Goal: Task Accomplishment & Management: Manage account settings

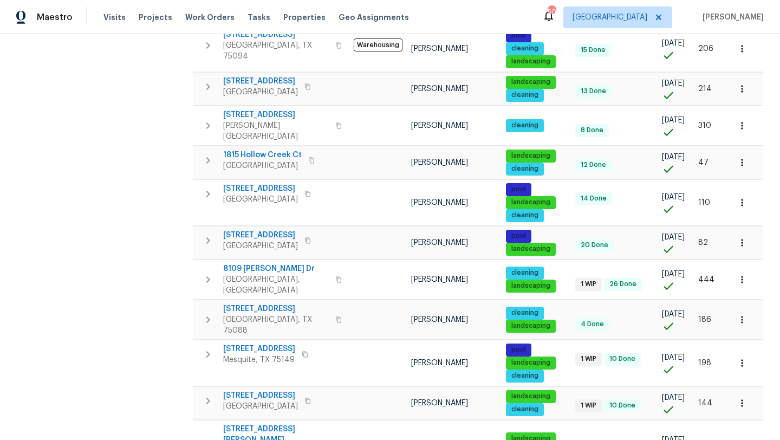
scroll to position [700, 0]
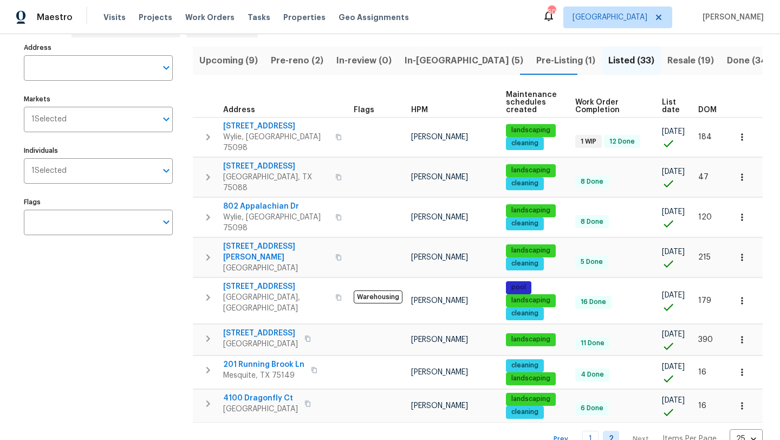
scroll to position [62, 0]
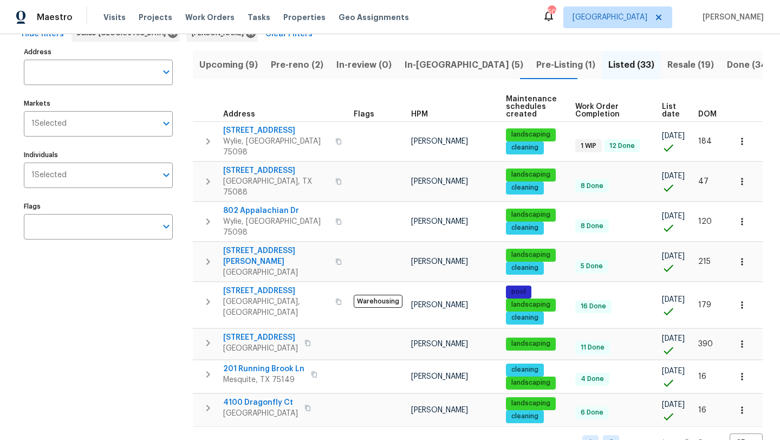
click at [592, 435] on link "1" at bounding box center [590, 443] width 16 height 17
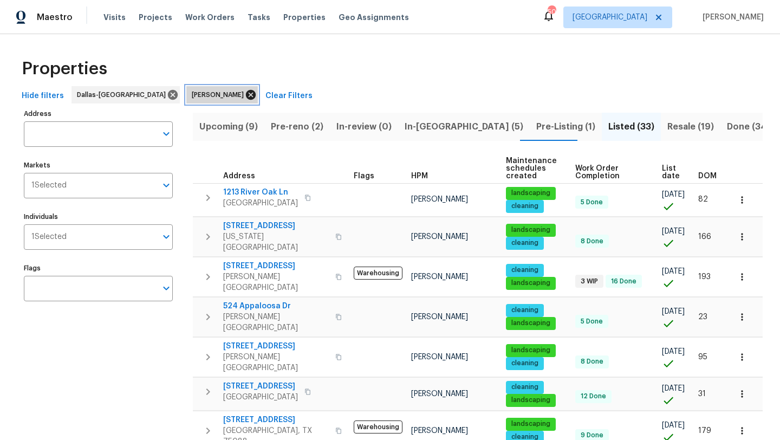
click at [245, 92] on icon at bounding box center [251, 95] width 12 height 12
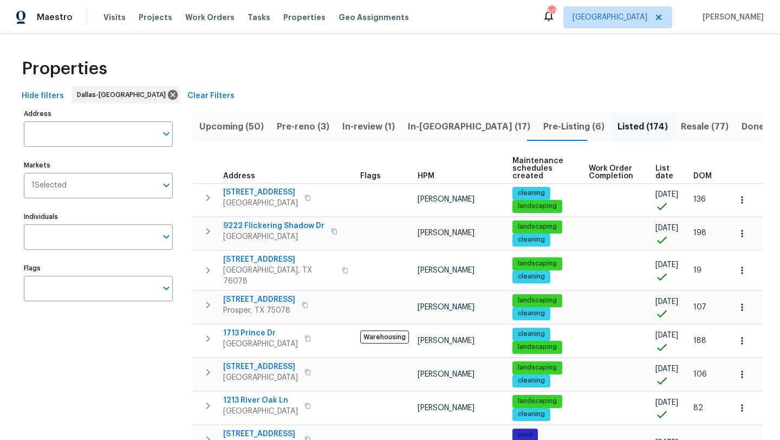
click at [100, 244] on input "Individuals" at bounding box center [90, 236] width 133 height 25
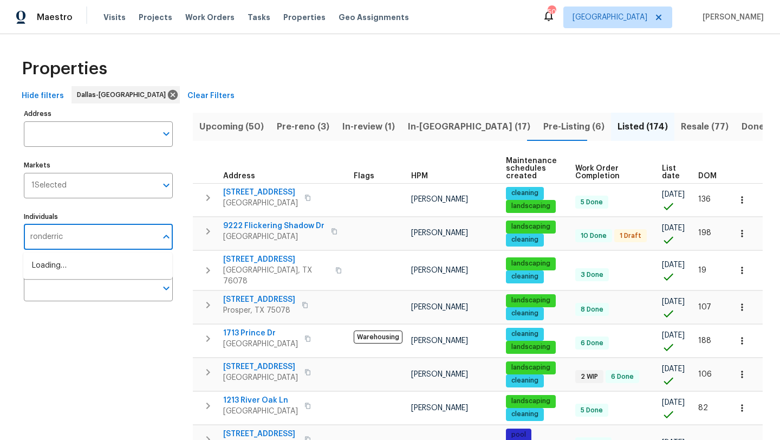
type input "ronderrick"
click at [112, 269] on li "RonDerrick Jackson" at bounding box center [98, 271] width 132 height 23
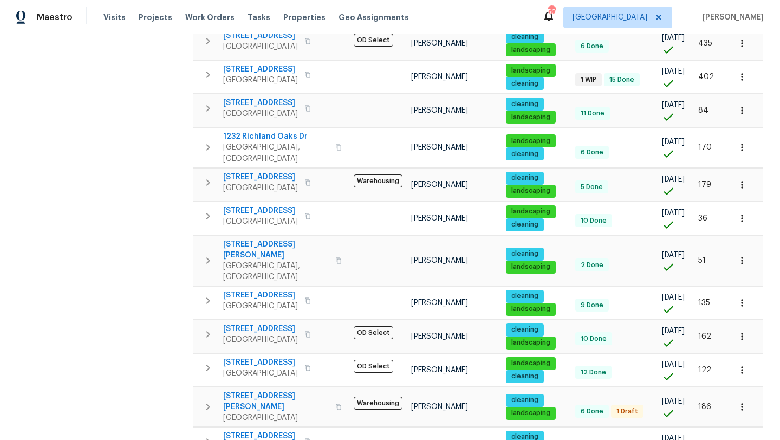
scroll to position [590, 0]
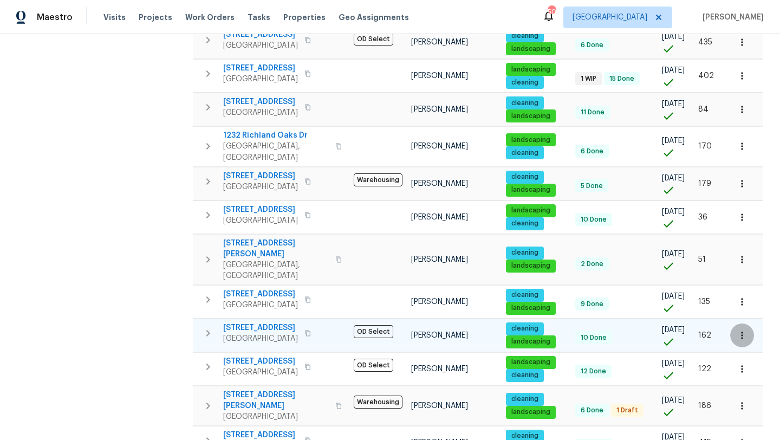
click at [744, 330] on icon "button" at bounding box center [742, 335] width 11 height 11
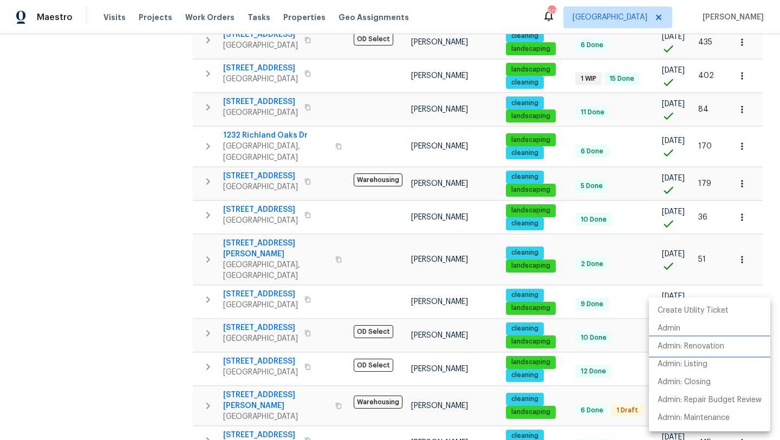
click at [720, 344] on p "Admin: Renovation" at bounding box center [690, 346] width 67 height 11
click at [265, 289] on div at bounding box center [390, 220] width 780 height 440
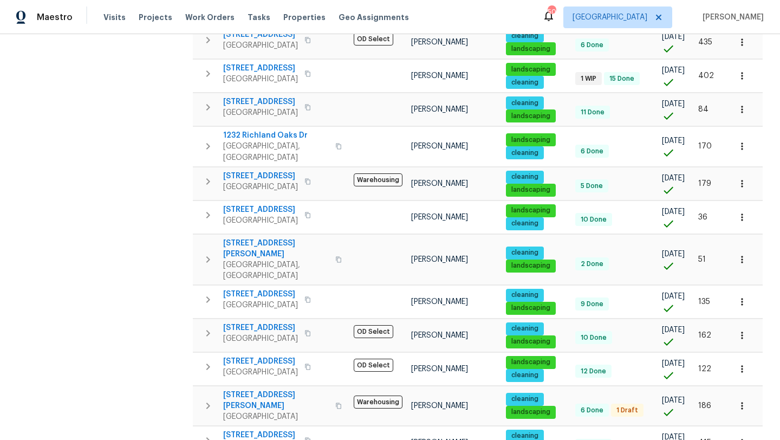
click at [265, 322] on span "617 Ridgedale Dr" at bounding box center [260, 327] width 75 height 11
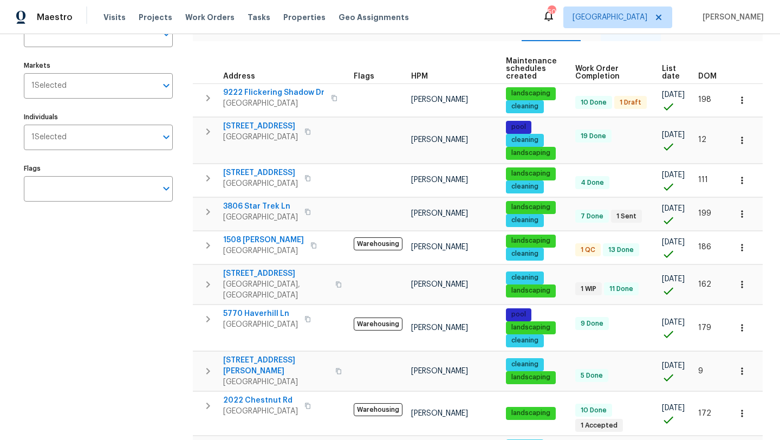
scroll to position [0, 0]
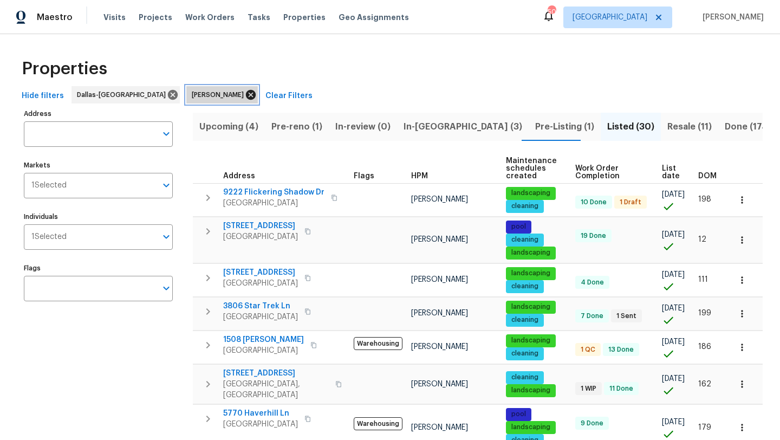
click at [246, 95] on icon at bounding box center [251, 95] width 10 height 10
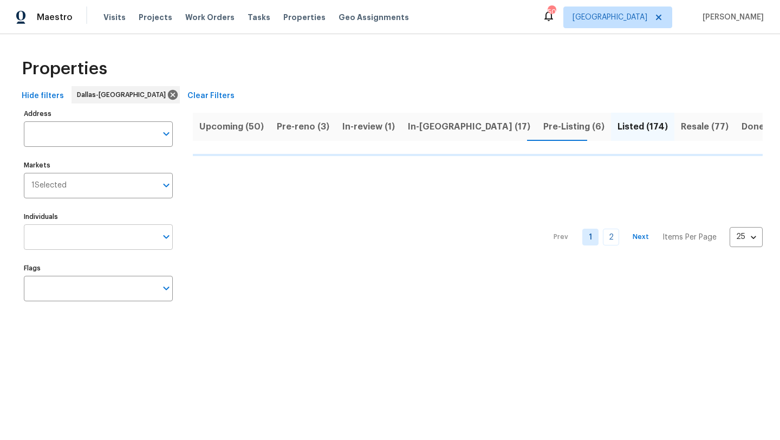
click at [120, 237] on input "Individuals" at bounding box center [90, 236] width 133 height 25
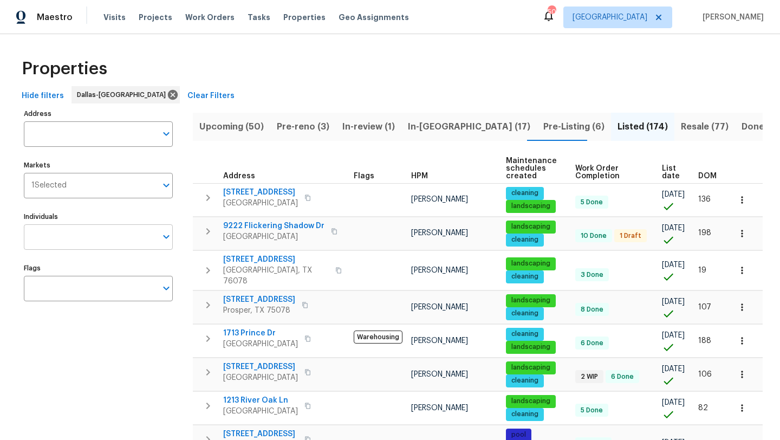
click at [73, 233] on input "Individuals" at bounding box center [90, 236] width 133 height 25
type input "brad"
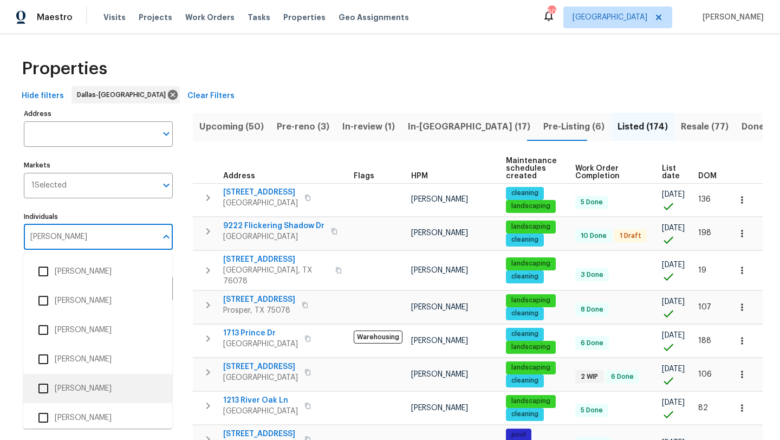
click at [84, 381] on li "[PERSON_NAME]" at bounding box center [98, 388] width 132 height 23
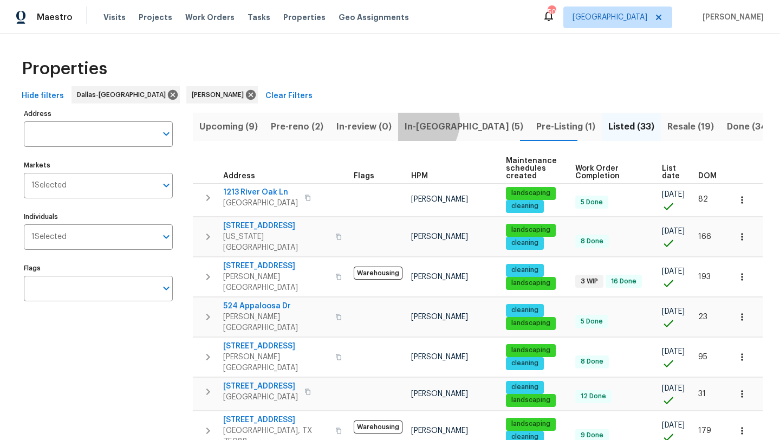
click at [412, 122] on span "In-reno (5)" at bounding box center [464, 126] width 119 height 15
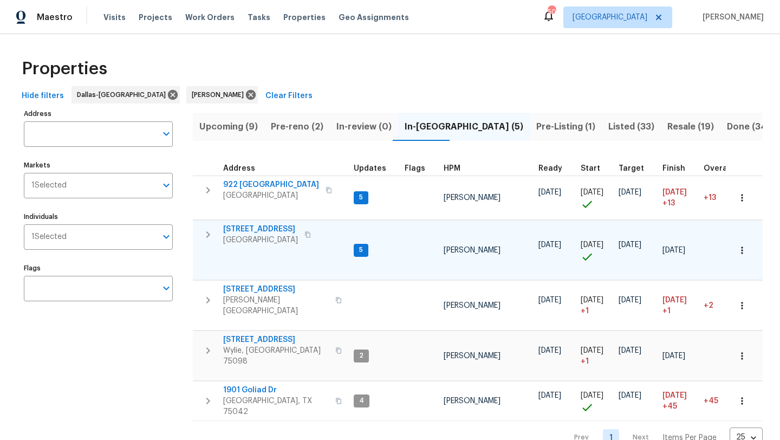
click at [256, 227] on span "721 Saddle Horn Way" at bounding box center [260, 229] width 75 height 11
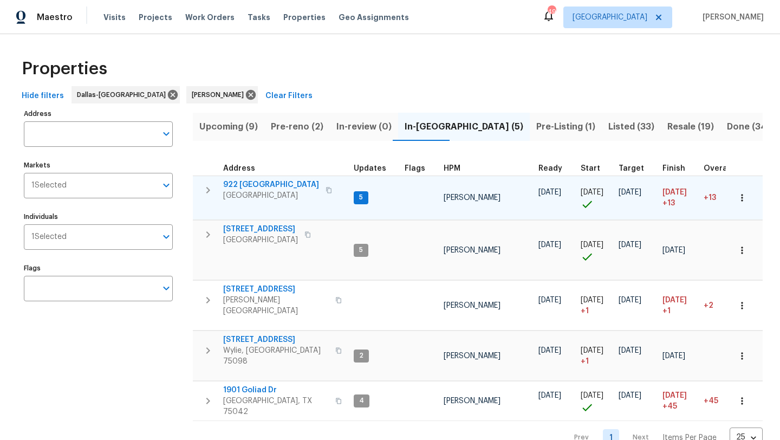
click at [247, 184] on span "922 Laguna Dr" at bounding box center [271, 184] width 96 height 11
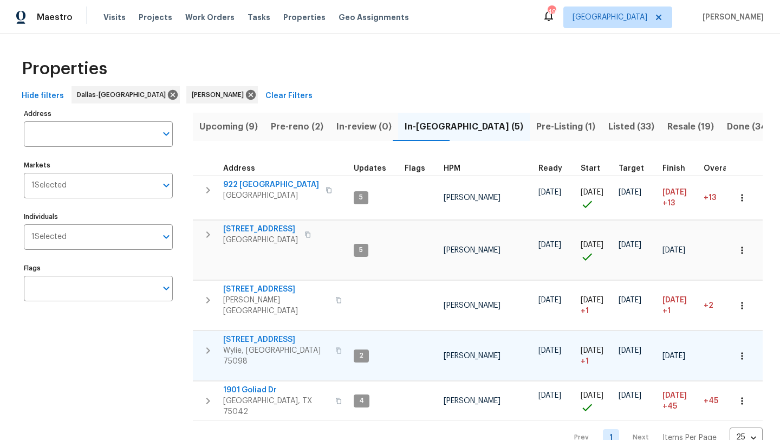
click at [253, 334] on span "[STREET_ADDRESS]" at bounding box center [276, 339] width 106 height 11
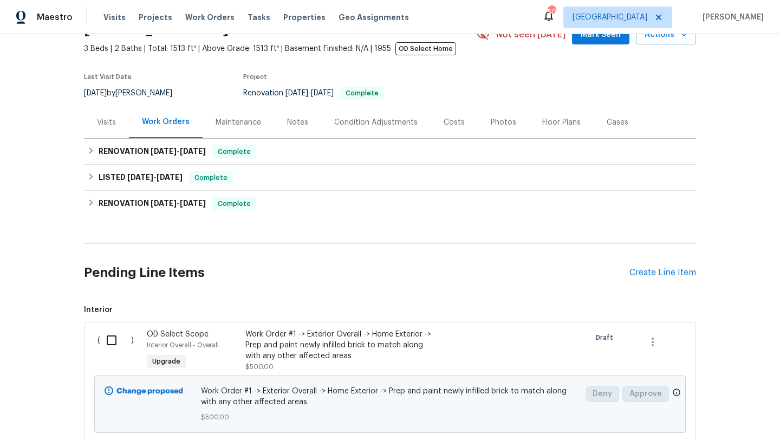
scroll to position [88, 0]
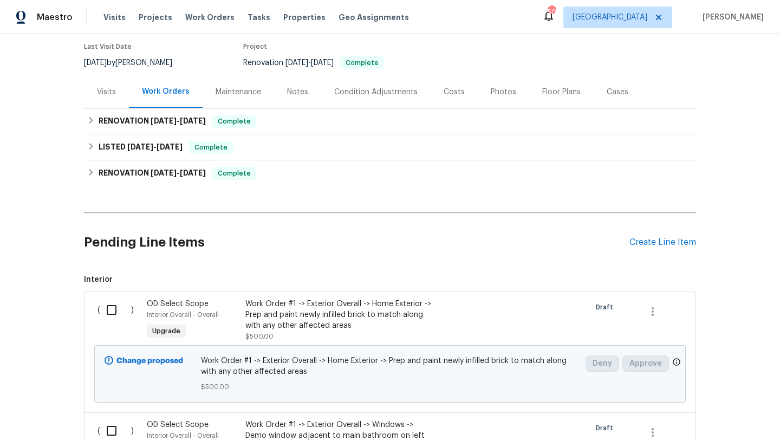
click at [110, 311] on input "checkbox" at bounding box center [115, 309] width 31 height 23
checkbox input "true"
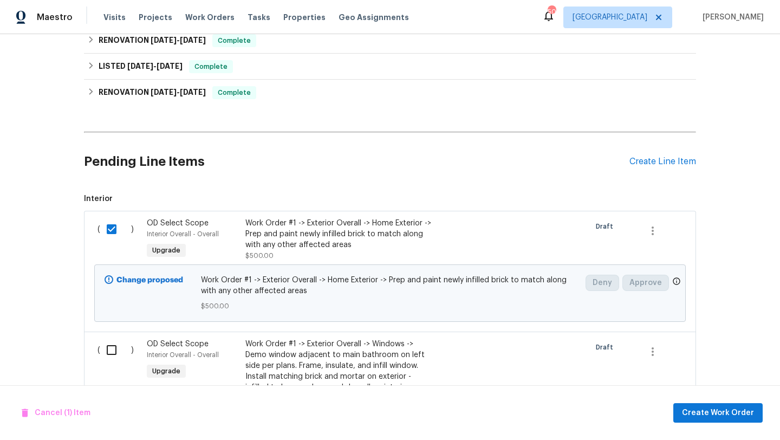
scroll to position [236, 0]
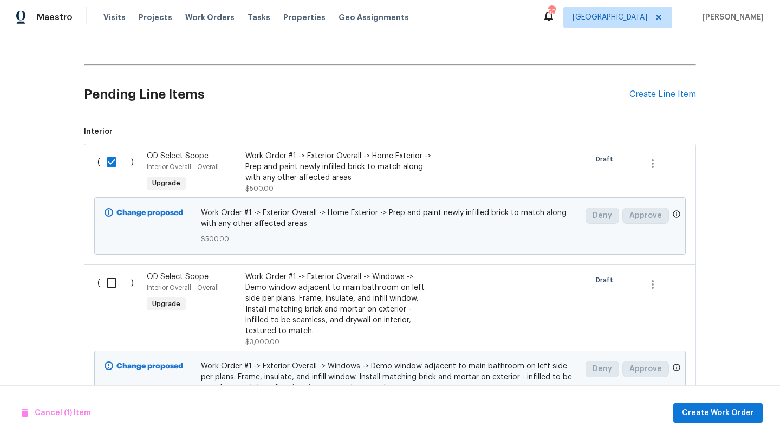
click at [111, 286] on input "checkbox" at bounding box center [115, 282] width 31 height 23
checkbox input "true"
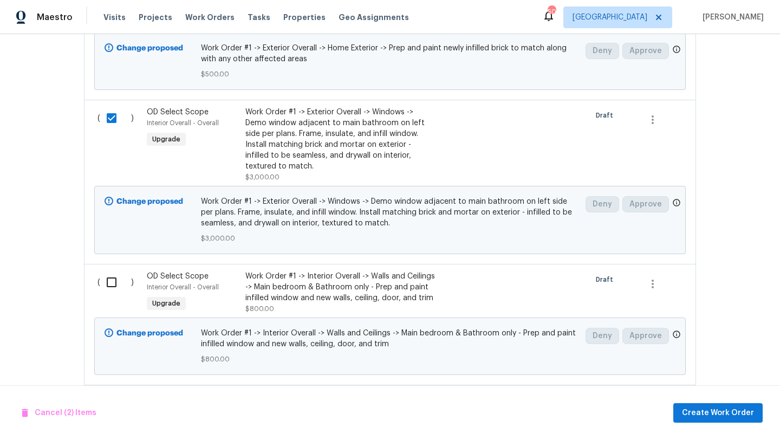
click at [110, 273] on input "checkbox" at bounding box center [115, 282] width 31 height 23
checkbox input "true"
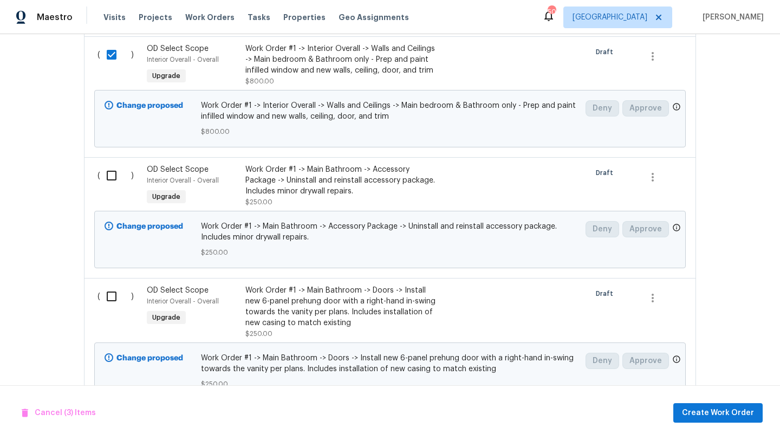
scroll to position [636, 0]
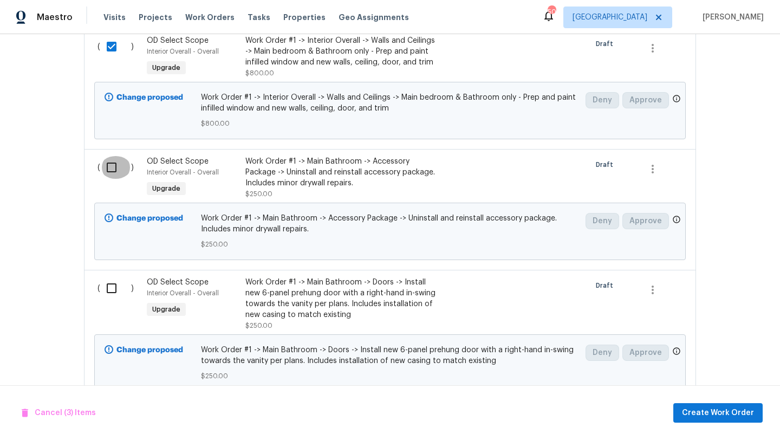
click at [114, 162] on input "checkbox" at bounding box center [115, 167] width 31 height 23
checkbox input "true"
click at [107, 277] on input "checkbox" at bounding box center [115, 288] width 31 height 23
checkbox input "true"
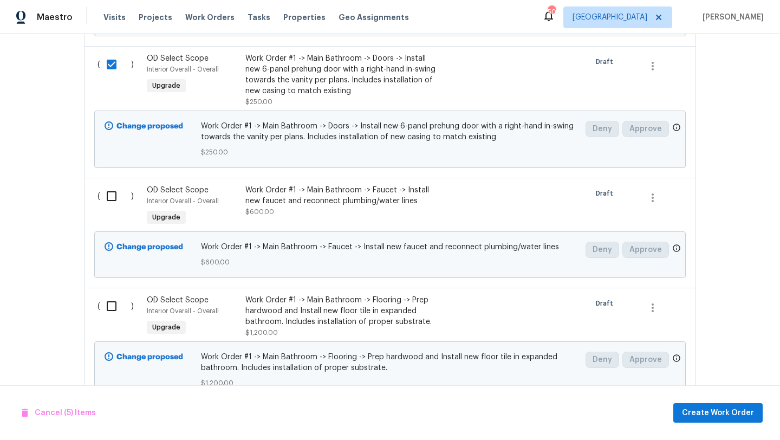
scroll to position [877, 0]
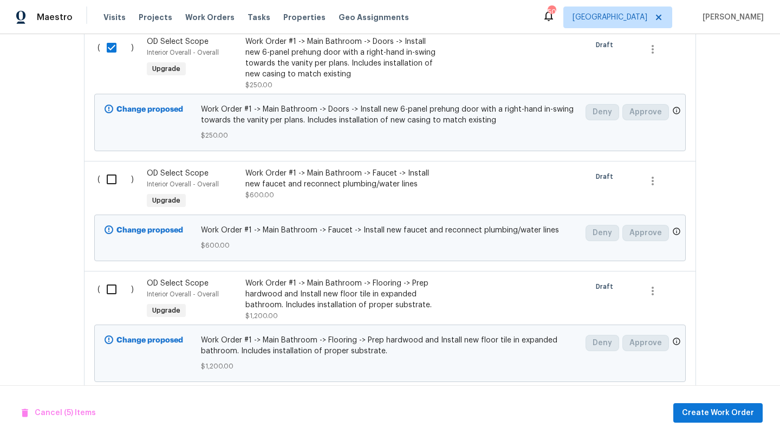
click at [113, 175] on input "checkbox" at bounding box center [115, 179] width 31 height 23
checkbox input "true"
click at [109, 279] on input "checkbox" at bounding box center [115, 289] width 31 height 23
checkbox input "true"
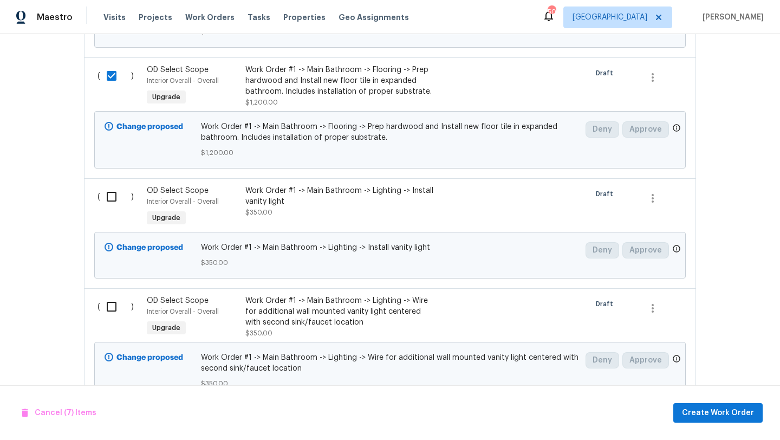
scroll to position [1102, 0]
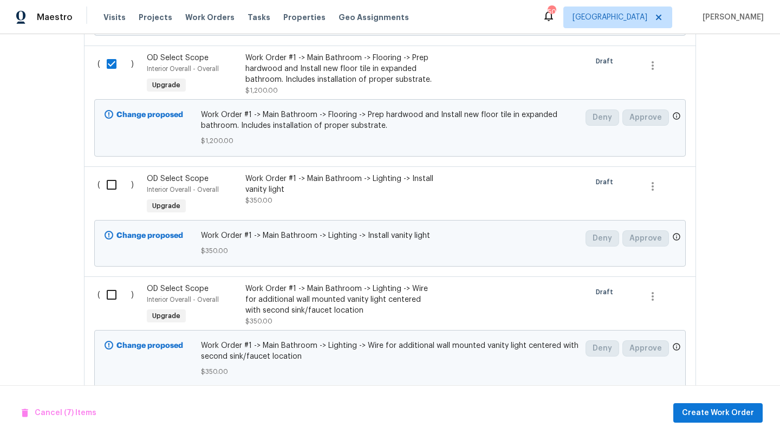
click at [110, 173] on input "checkbox" at bounding box center [115, 184] width 31 height 23
checkbox input "true"
click at [112, 284] on input "checkbox" at bounding box center [115, 294] width 31 height 23
checkbox input "true"
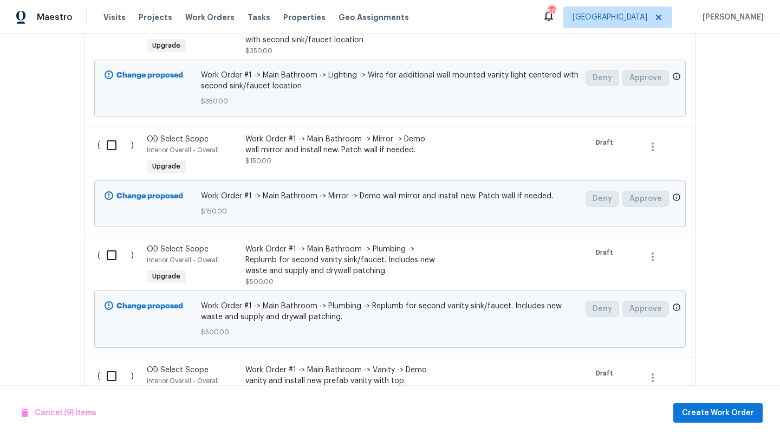
scroll to position [1380, 0]
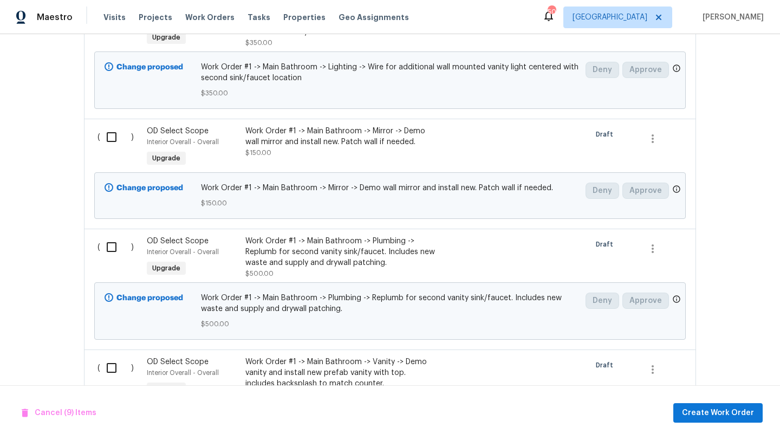
click at [115, 135] on input "checkbox" at bounding box center [115, 137] width 31 height 23
checkbox input "true"
click at [108, 236] on input "checkbox" at bounding box center [115, 247] width 31 height 23
checkbox input "true"
click at [108, 357] on input "checkbox" at bounding box center [115, 367] width 31 height 23
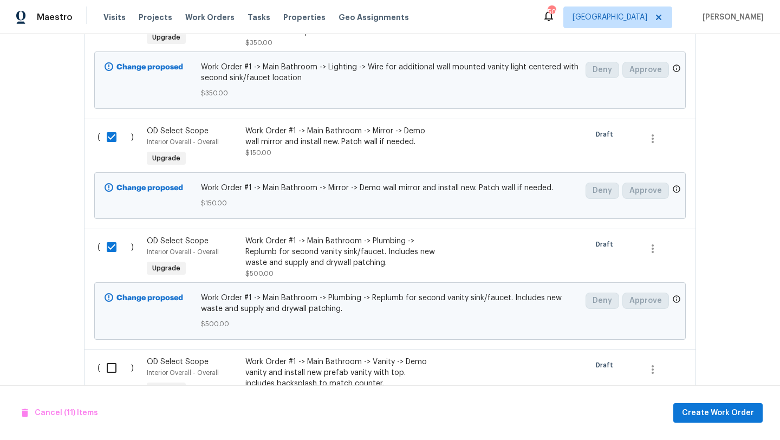
checkbox input "true"
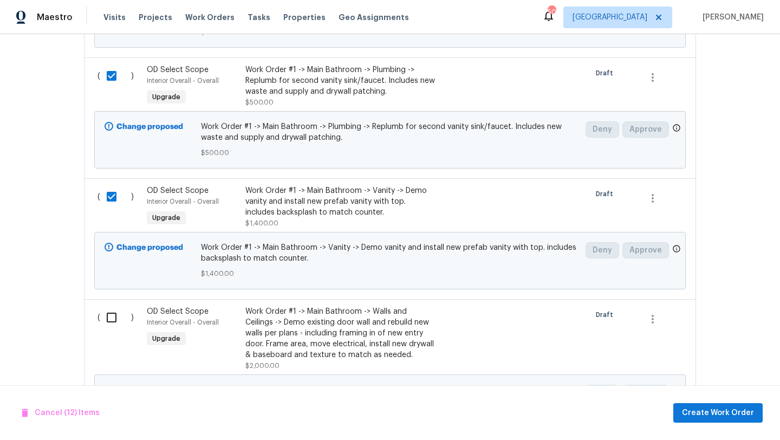
scroll to position [1574, 0]
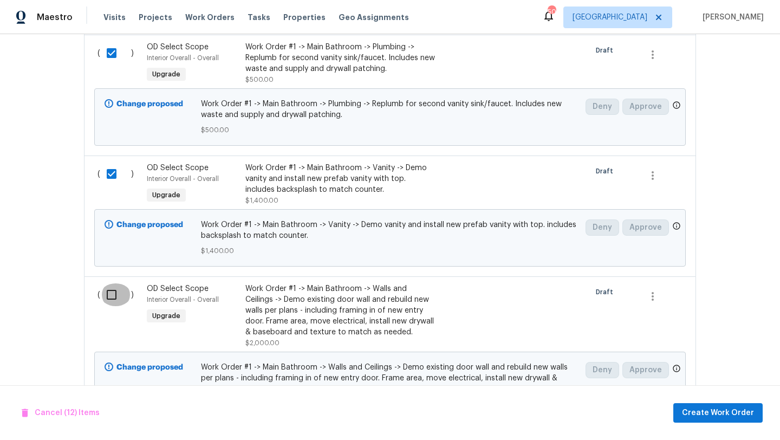
click at [108, 295] on input "checkbox" at bounding box center [115, 294] width 31 height 23
checkbox input "true"
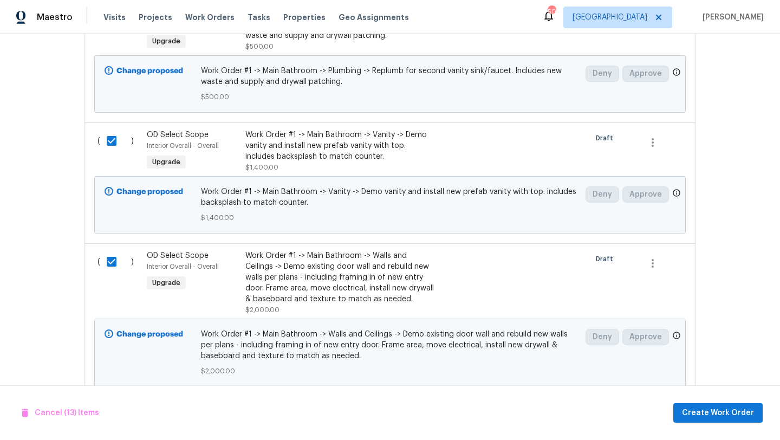
scroll to position [1617, 0]
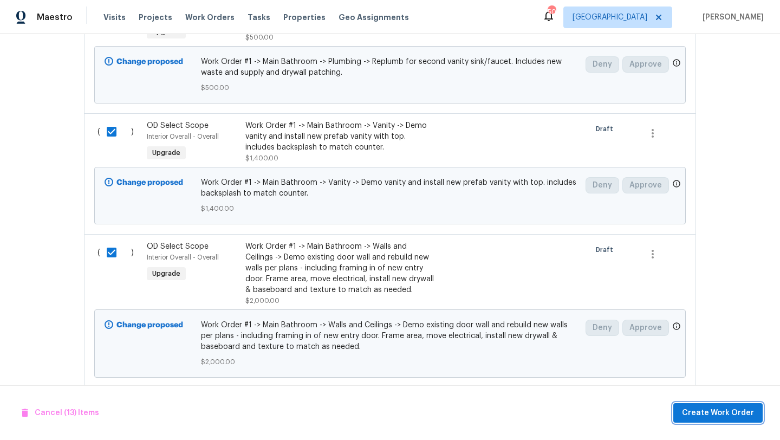
click at [694, 405] on button "Create Work Order" at bounding box center [717, 413] width 89 height 20
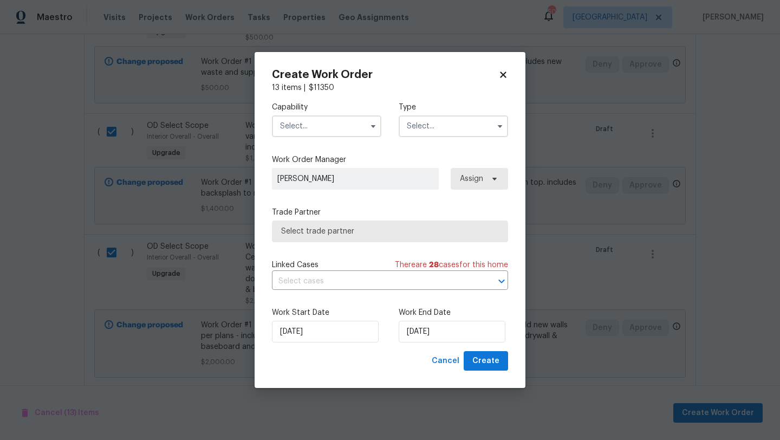
click at [348, 134] on input "text" at bounding box center [326, 126] width 109 height 22
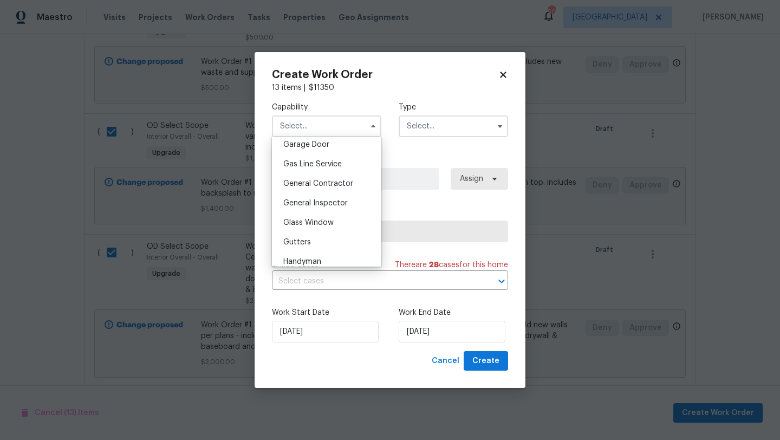
scroll to position [488, 0]
click at [337, 181] on span "General Contractor" at bounding box center [318, 179] width 70 height 8
type input "General Contractor"
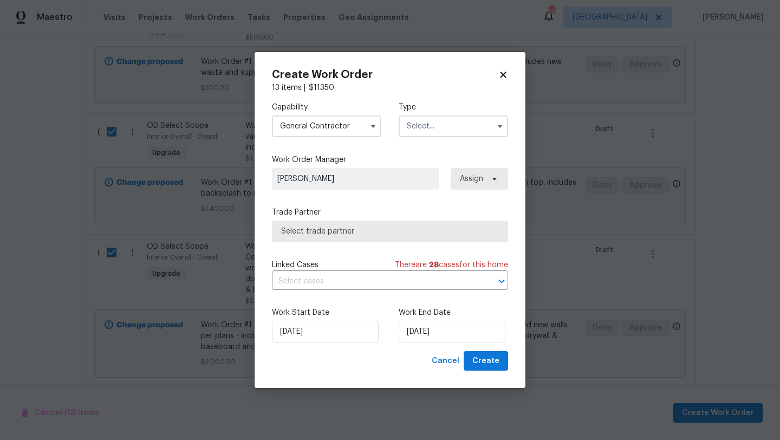
click at [433, 132] on input "text" at bounding box center [453, 126] width 109 height 22
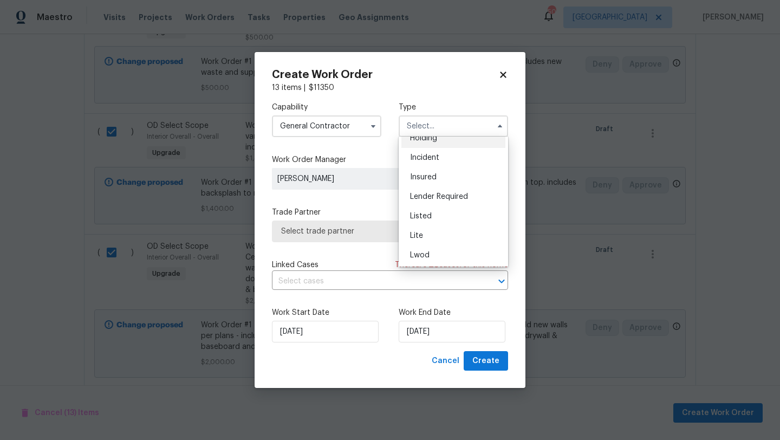
scroll to position [49, 0]
click at [431, 217] on span "Listed" at bounding box center [421, 217] width 22 height 8
type input "Listed"
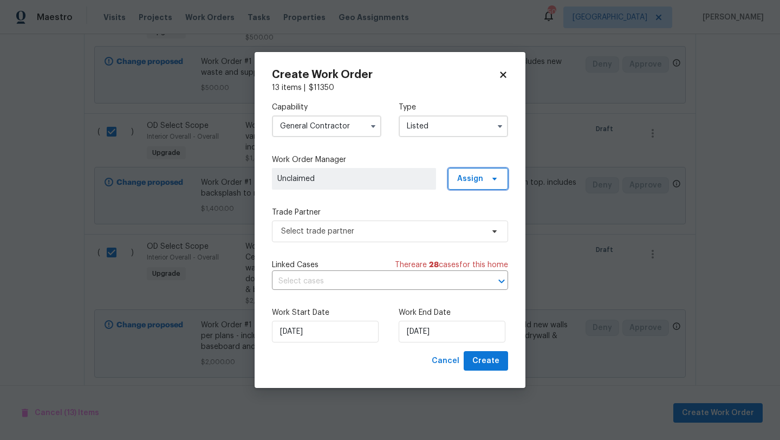
click at [462, 186] on span "Assign" at bounding box center [478, 179] width 60 height 22
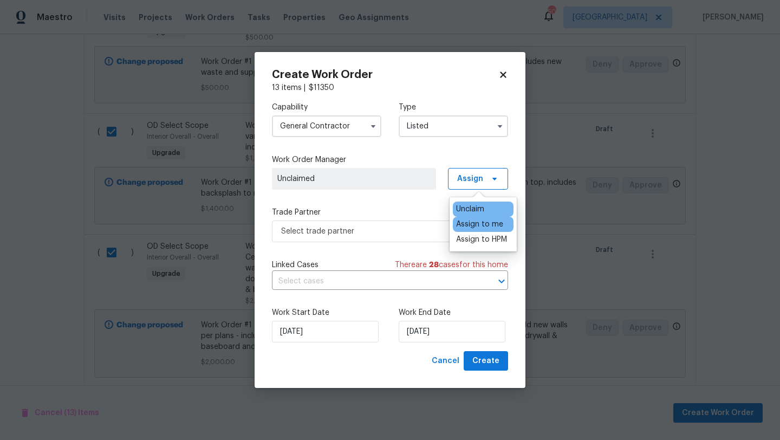
click at [470, 223] on div "Assign to me" at bounding box center [479, 224] width 47 height 11
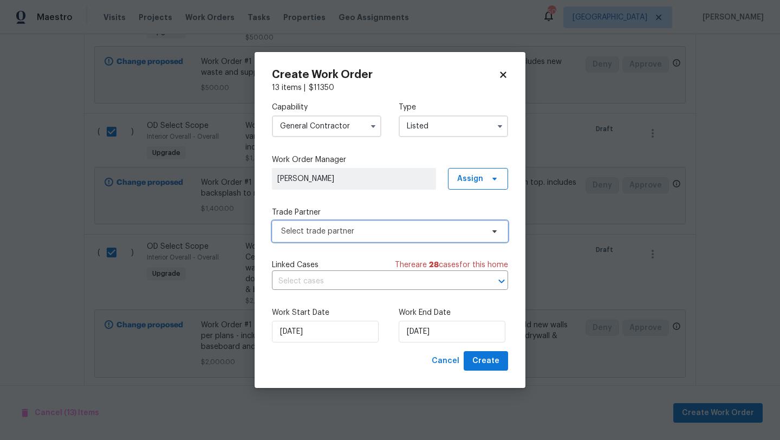
click at [404, 223] on span "Select trade partner" at bounding box center [390, 231] width 236 height 22
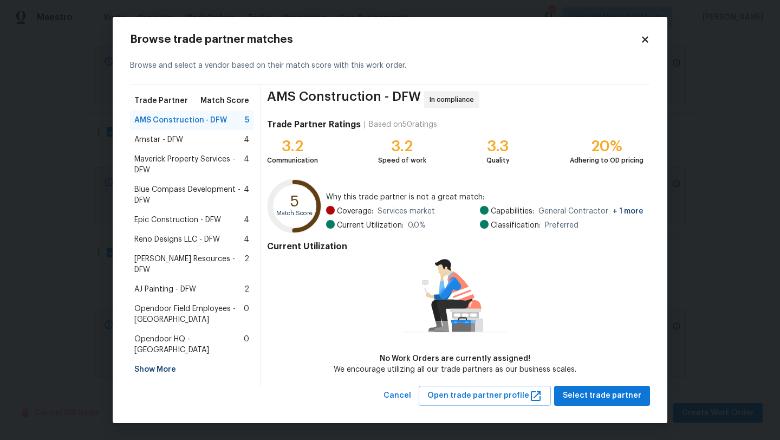
click at [191, 239] on span "Reno Designs LLC - DFW" at bounding box center [177, 239] width 86 height 11
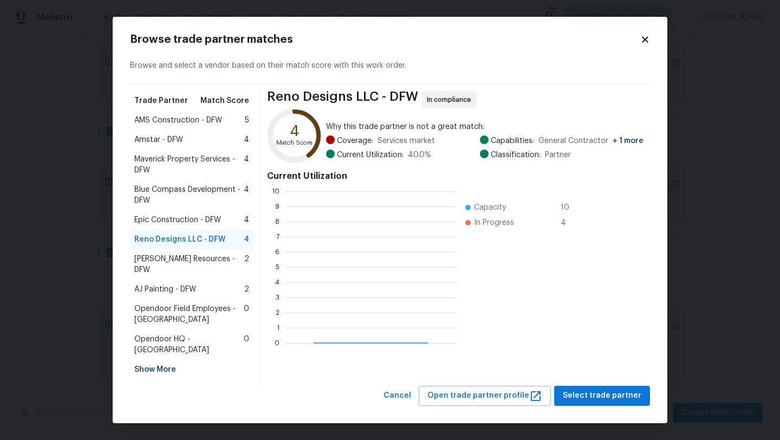
scroll to position [152, 172]
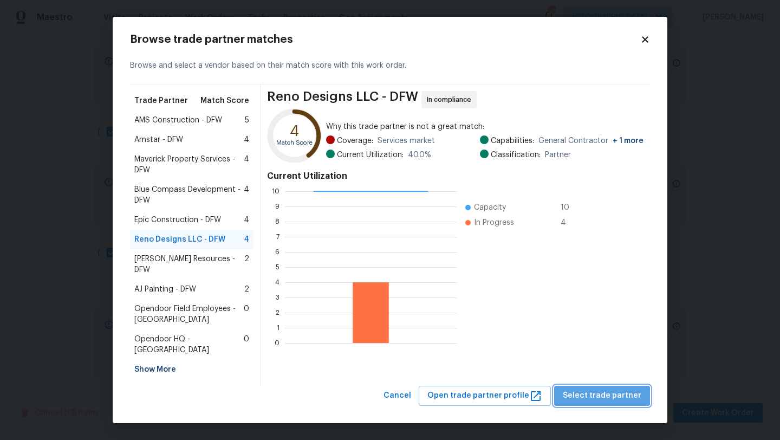
click at [617, 389] on span "Select trade partner" at bounding box center [602, 396] width 79 height 14
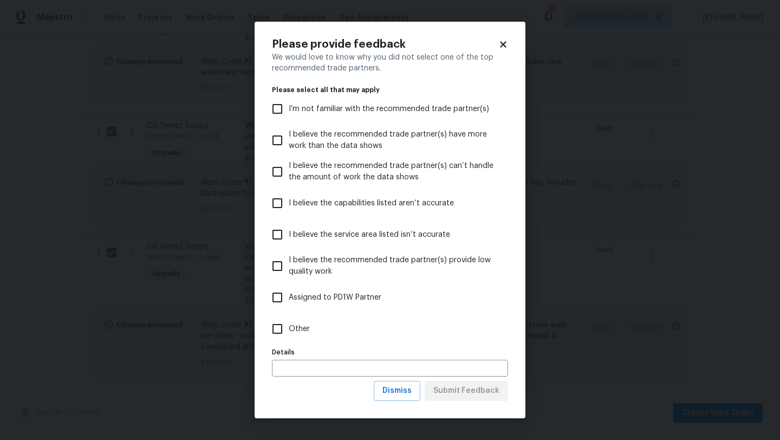
click at [294, 329] on span "Other" at bounding box center [299, 328] width 21 height 11
click at [289, 329] on input "Other" at bounding box center [277, 328] width 23 height 23
checkbox input "true"
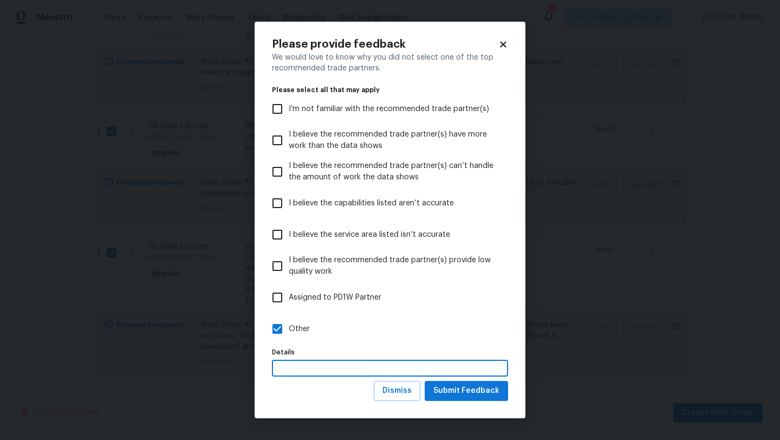
click at [295, 360] on input "text" at bounding box center [390, 368] width 236 height 17
click at [448, 388] on span "Submit Feedback" at bounding box center [466, 391] width 66 height 14
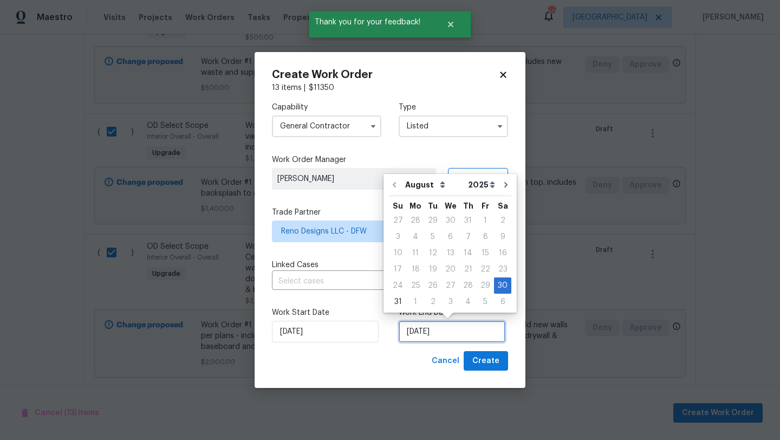
click at [449, 321] on input "8/30/2025" at bounding box center [452, 332] width 107 height 22
click at [504, 183] on icon "Go to next month" at bounding box center [505, 184] width 3 height 5
type input "9/30/2025"
select select "8"
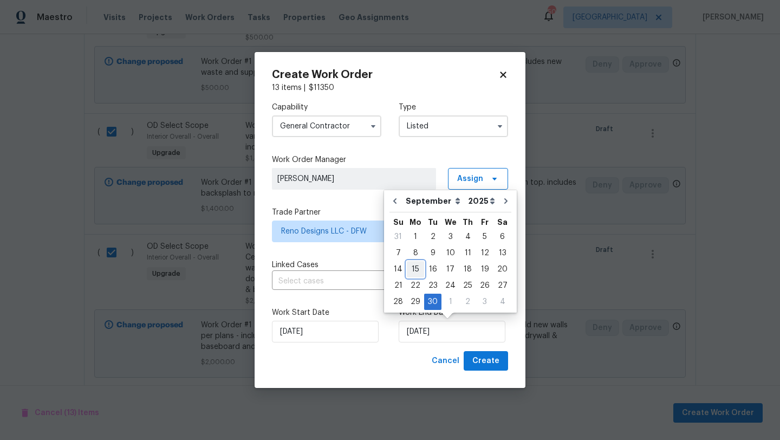
click at [416, 268] on div "15" at bounding box center [415, 269] width 17 height 15
type input "9/15/2025"
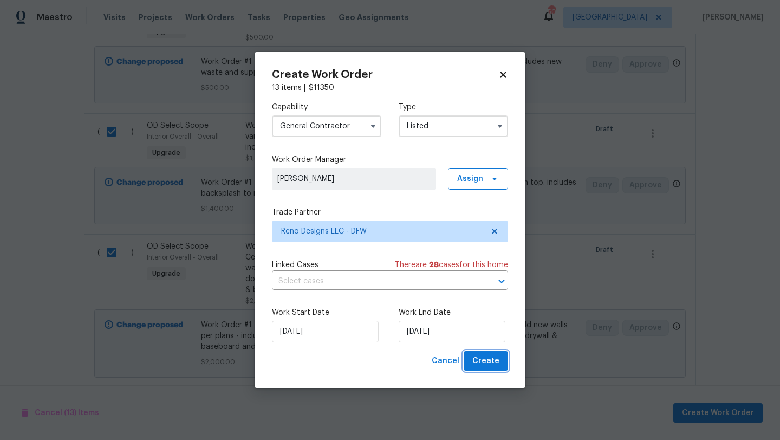
click at [483, 361] on span "Create" at bounding box center [485, 361] width 27 height 14
checkbox input "false"
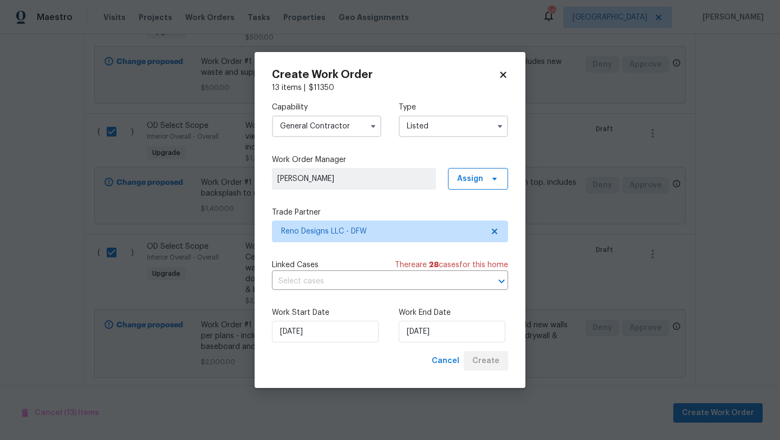
checkbox input "false"
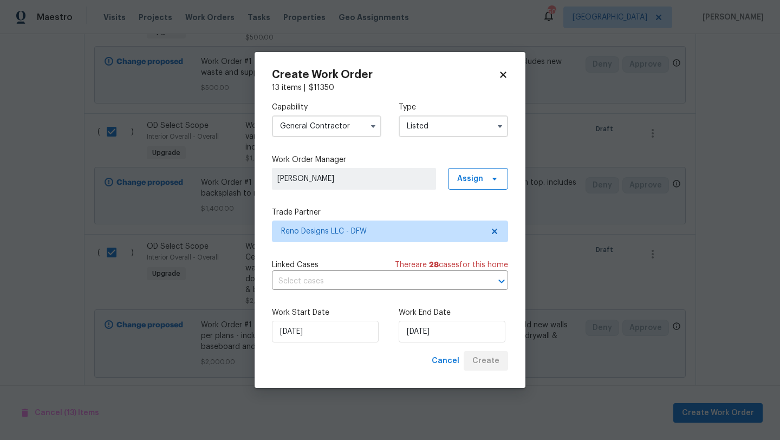
checkbox input "false"
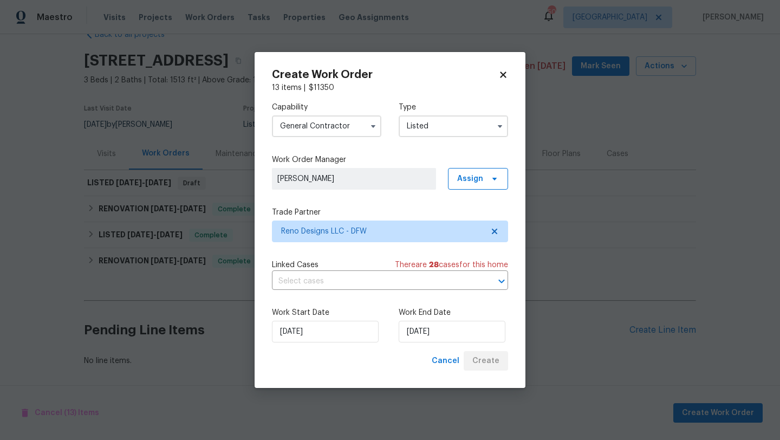
scroll to position [27, 0]
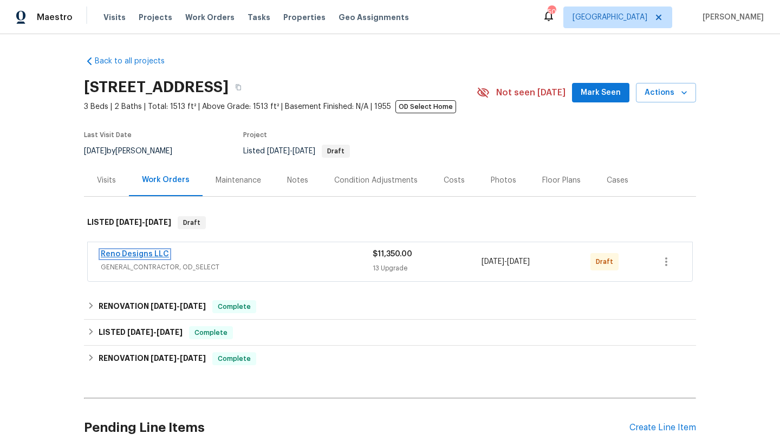
click at [164, 251] on link "Reno Designs LLC" at bounding box center [135, 254] width 68 height 8
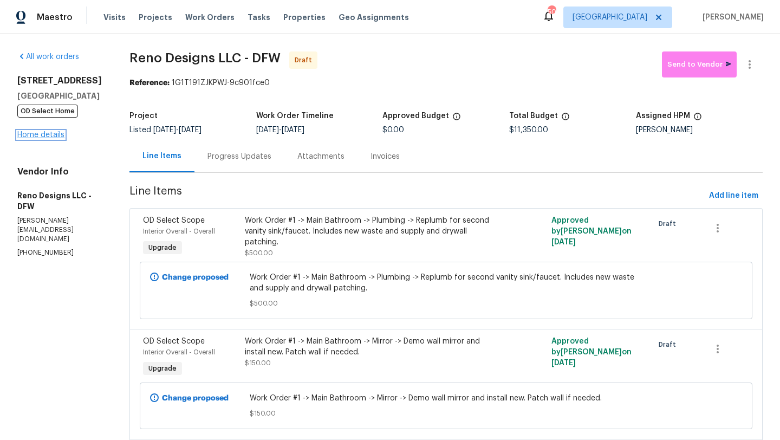
click at [59, 136] on link "Home details" at bounding box center [40, 135] width 47 height 8
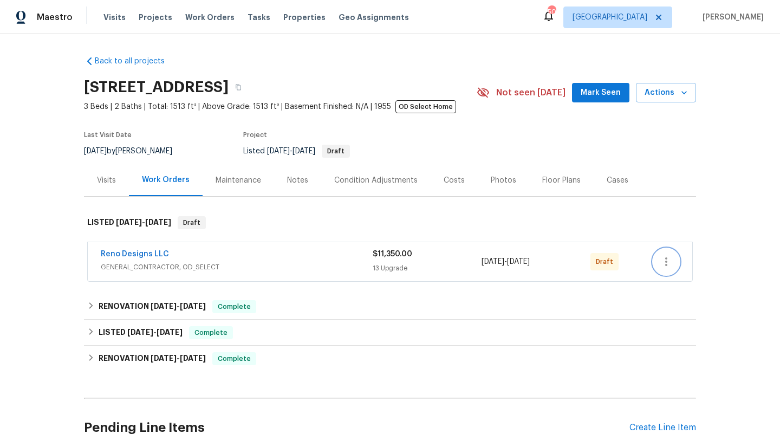
click at [673, 259] on button "button" at bounding box center [666, 262] width 26 height 26
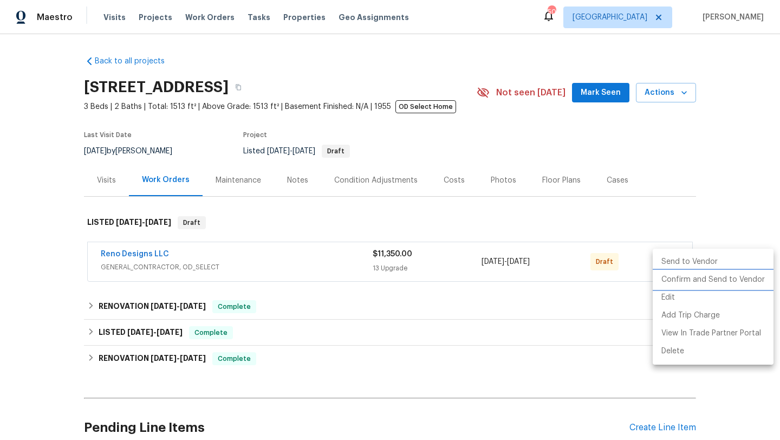
click at [679, 279] on li "Confirm and Send to Vendor" at bounding box center [713, 280] width 121 height 18
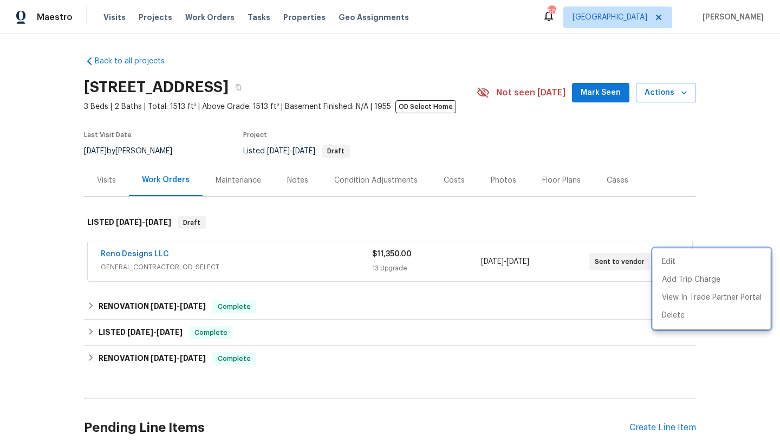
click at [158, 255] on div at bounding box center [390, 220] width 780 height 440
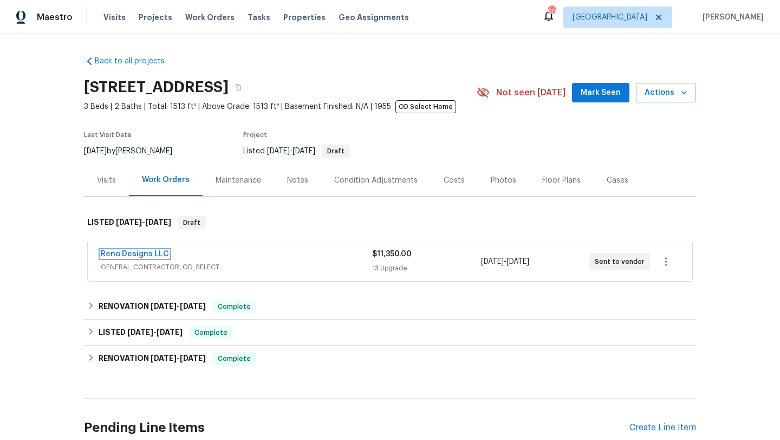
click at [158, 255] on link "Reno Designs LLC" at bounding box center [135, 254] width 68 height 8
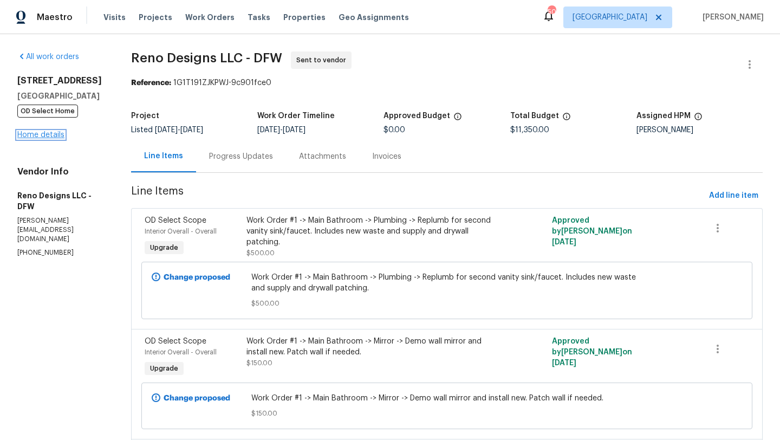
click at [58, 134] on link "Home details" at bounding box center [40, 135] width 47 height 8
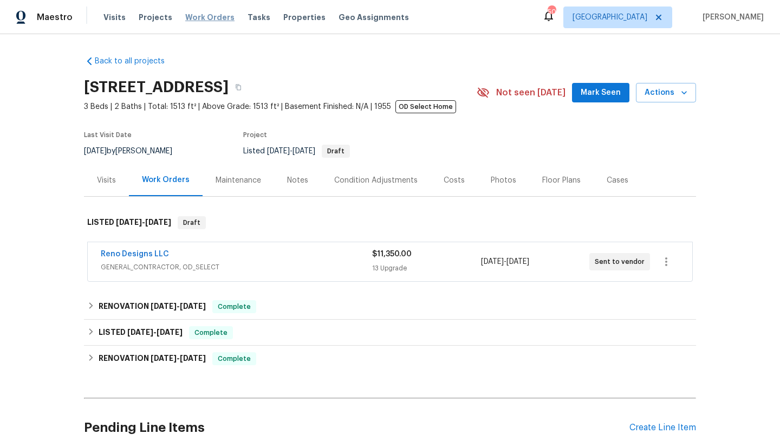
click at [188, 18] on span "Work Orders" at bounding box center [209, 17] width 49 height 11
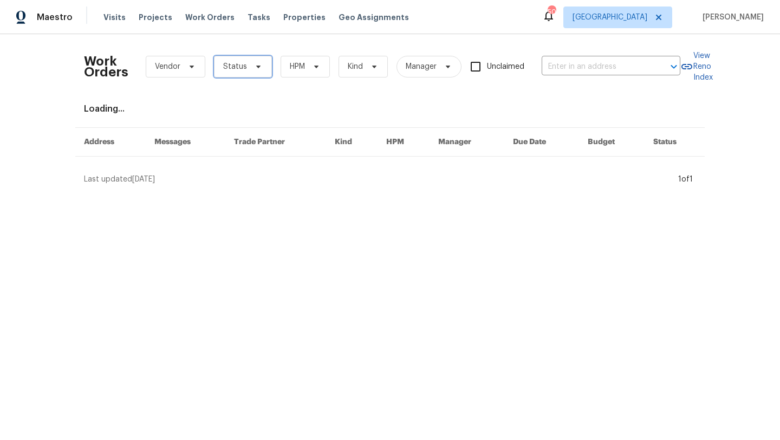
click at [236, 64] on span "Status" at bounding box center [235, 66] width 24 height 11
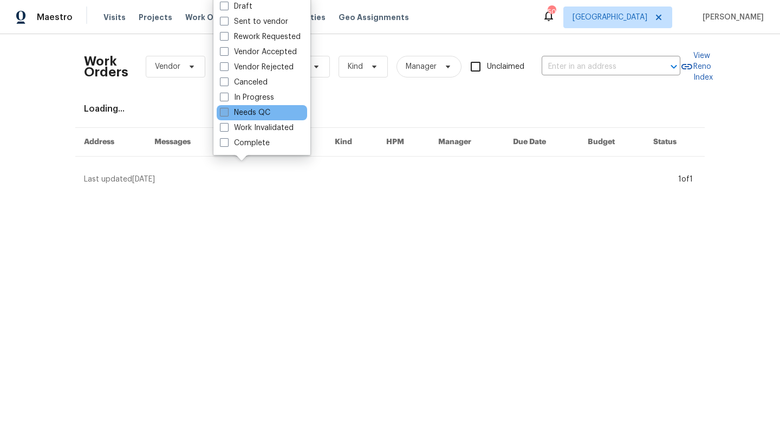
click at [251, 113] on label "Needs QC" at bounding box center [245, 112] width 50 height 11
click at [227, 113] on input "Needs QC" at bounding box center [223, 110] width 7 height 7
checkbox input "true"
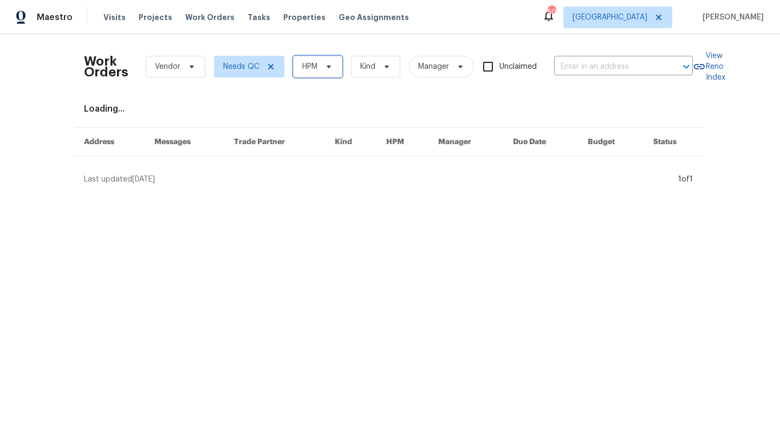
click at [311, 65] on span "HPM" at bounding box center [309, 66] width 15 height 11
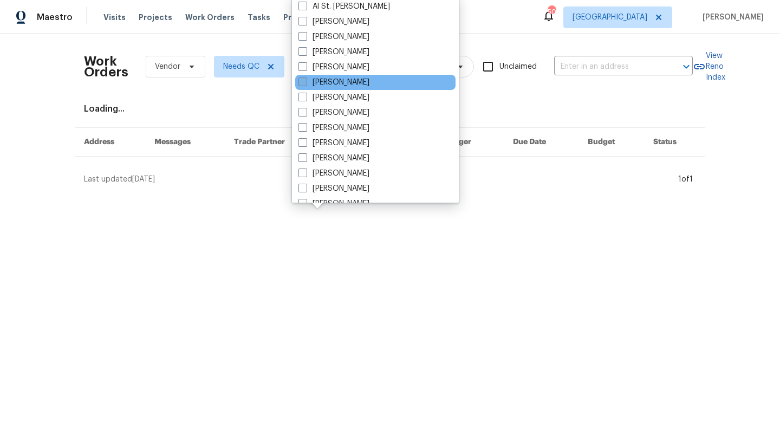
click at [321, 84] on label "[PERSON_NAME]" at bounding box center [333, 82] width 71 height 11
click at [305, 84] on input "[PERSON_NAME]" at bounding box center [301, 80] width 7 height 7
checkbox input "true"
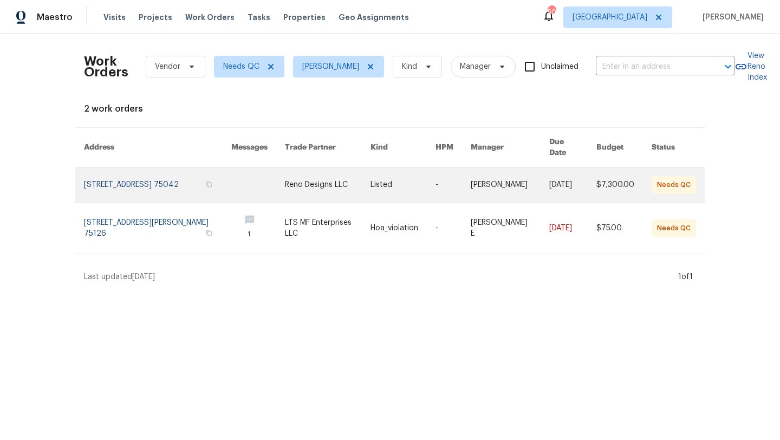
click at [314, 177] on link at bounding box center [328, 184] width 86 height 35
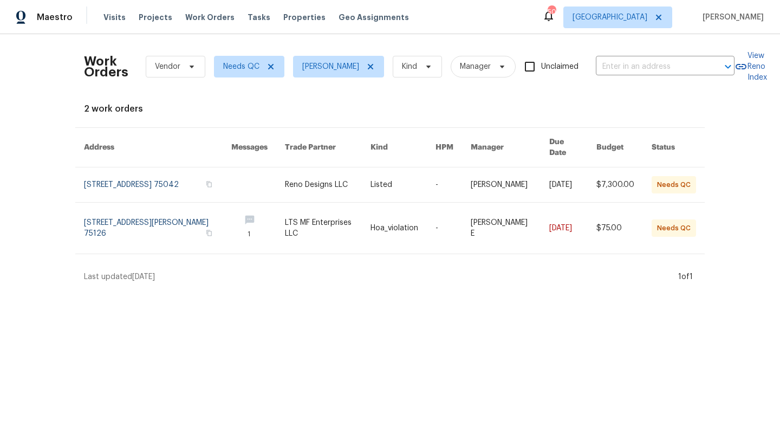
click at [33, 245] on div "Work Orders Vendor Needs QC Brad Limes Kind Manager Unclaimed ​ View Reno Index…" at bounding box center [390, 162] width 780 height 257
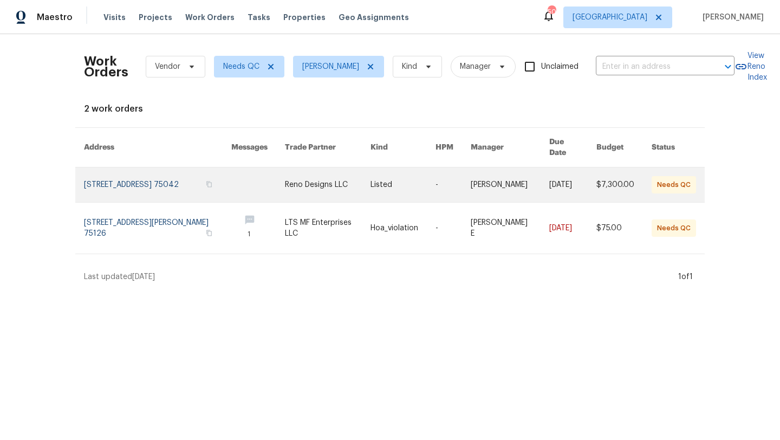
click at [142, 177] on link at bounding box center [157, 184] width 147 height 35
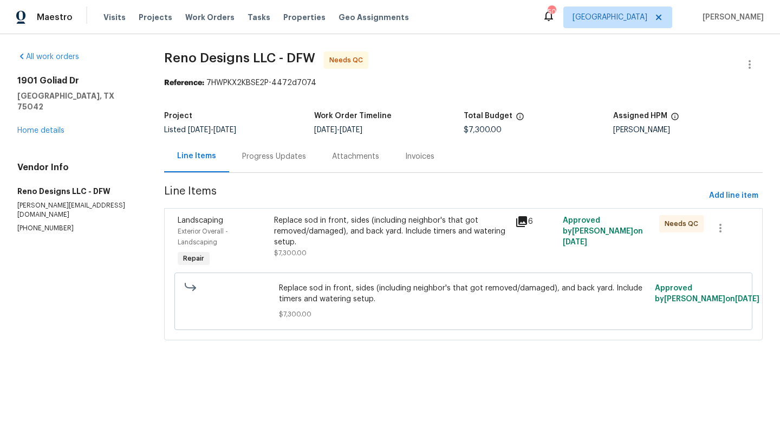
click at [604, 288] on span "Replace sod in front, sides (including neighbor's that got removed/damaged), an…" at bounding box center [463, 294] width 369 height 22
click at [587, 238] on span "[DATE]" at bounding box center [575, 242] width 24 height 8
click at [129, 291] on section "All work orders 1901 Goliad Dr Garland, TX 75042 Home details Vendor Info Reno …" at bounding box center [77, 202] width 121 height 302
click at [187, 233] on span "Exterior Overall - Landscaping" at bounding box center [203, 236] width 50 height 17
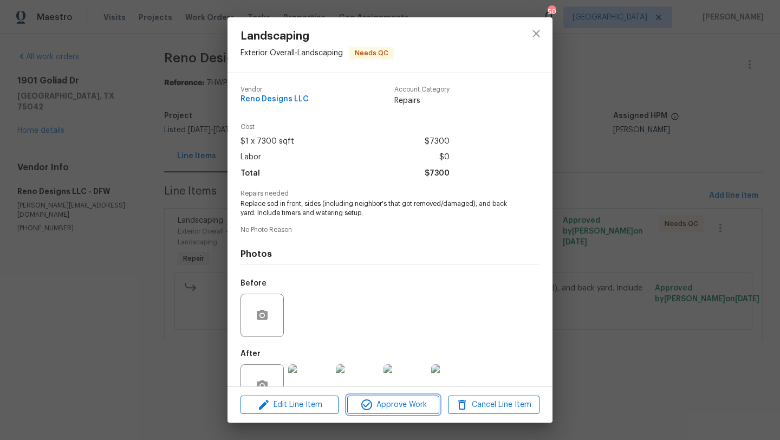
click at [371, 403] on icon "button" at bounding box center [366, 404] width 11 height 11
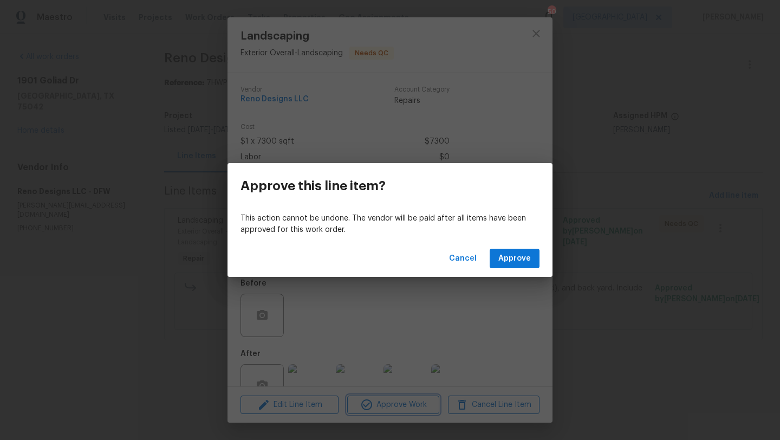
click at [395, 407] on div "Approve this line item? This action cannot be undone. The vendor will be paid a…" at bounding box center [390, 220] width 780 height 440
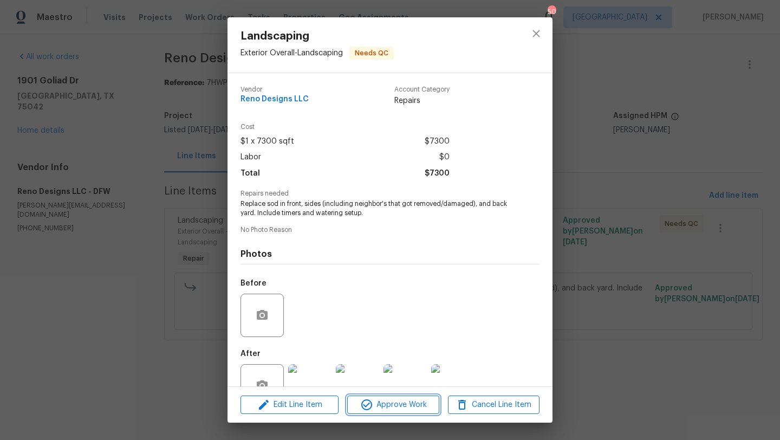
click at [394, 401] on span "Approve Work" at bounding box center [392, 405] width 85 height 14
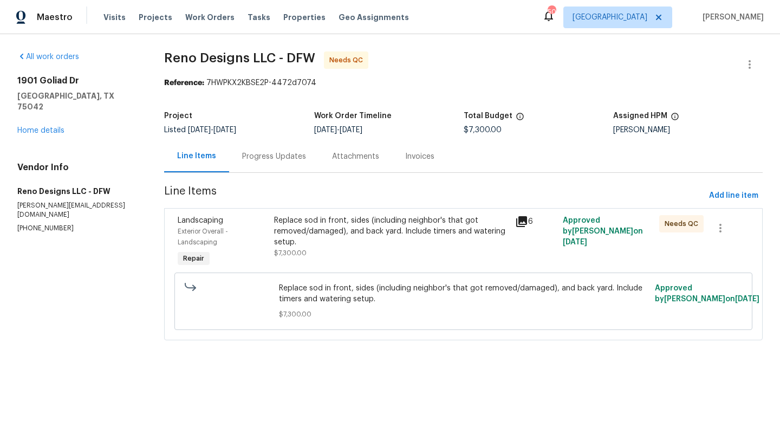
click at [311, 236] on div "Replace sod in front, sides (including neighbor's that got removed/damaged), an…" at bounding box center [391, 231] width 234 height 32
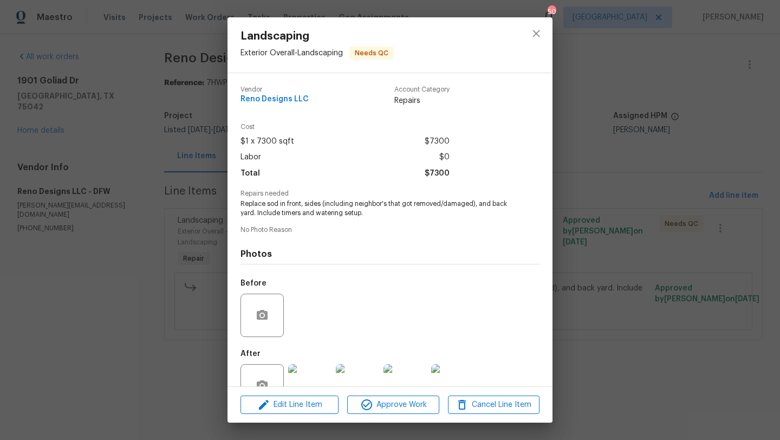
scroll to position [32, 0]
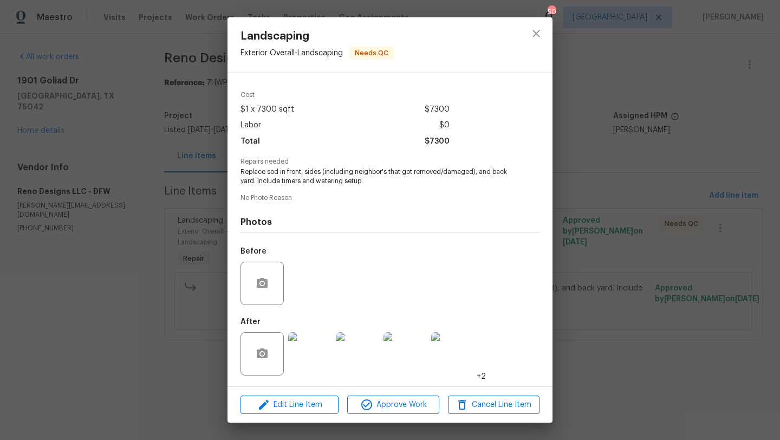
click at [311, 348] on img at bounding box center [309, 353] width 43 height 43
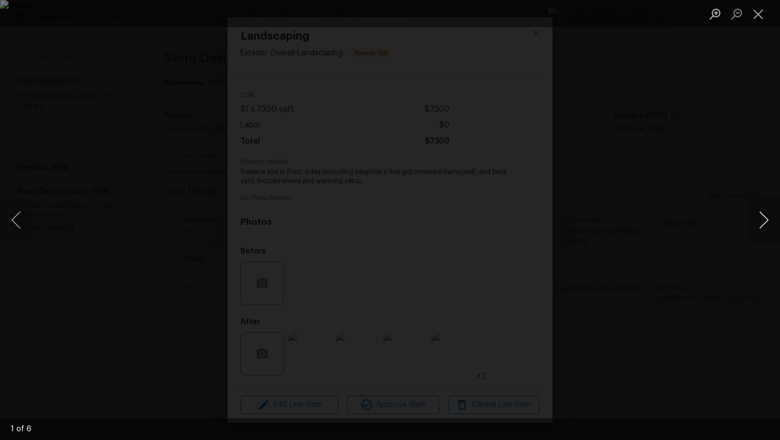
click at [765, 218] on button "Next image" at bounding box center [763, 219] width 32 height 43
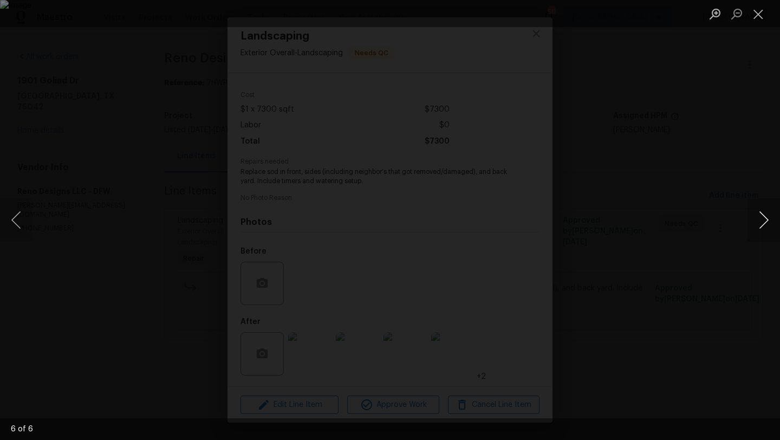
click at [764, 216] on button "Next image" at bounding box center [763, 219] width 32 height 43
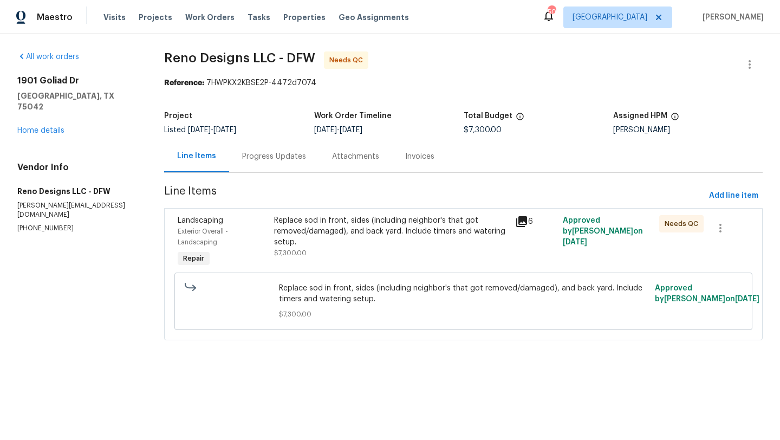
click at [395, 220] on div "Replace sod in front, sides (including neighbor's that got removed/damaged), an…" at bounding box center [391, 231] width 234 height 32
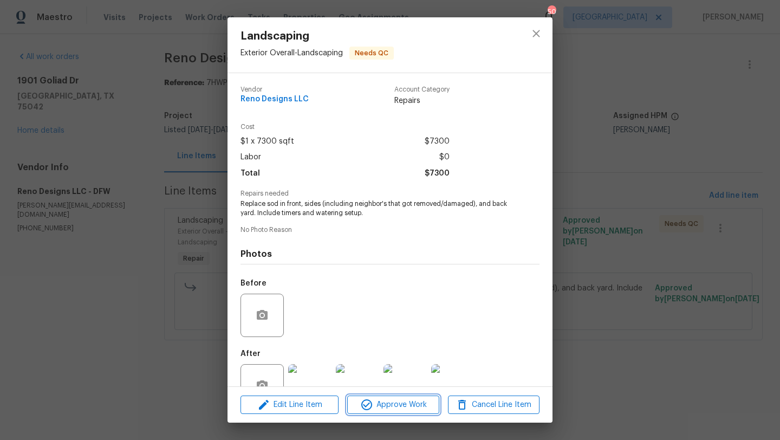
click at [403, 400] on span "Approve Work" at bounding box center [392, 405] width 85 height 14
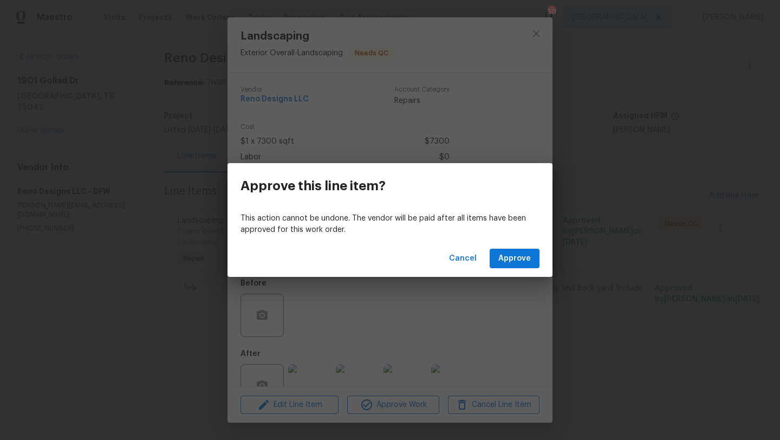
click at [519, 246] on div "Cancel Approve" at bounding box center [389, 258] width 325 height 37
click at [518, 255] on span "Approve" at bounding box center [514, 259] width 32 height 14
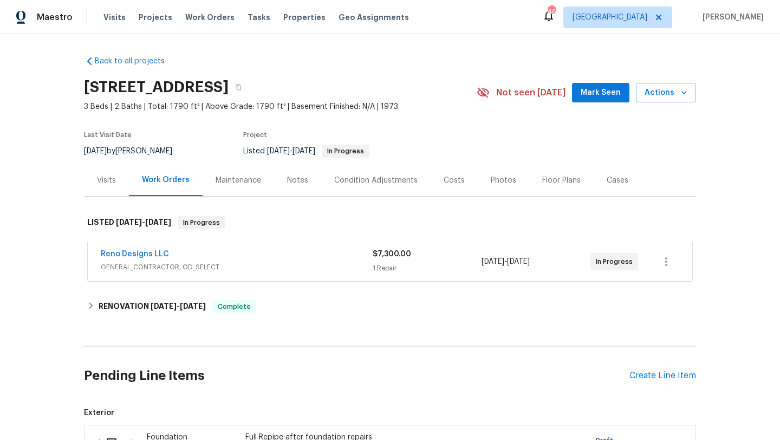
scroll to position [169, 0]
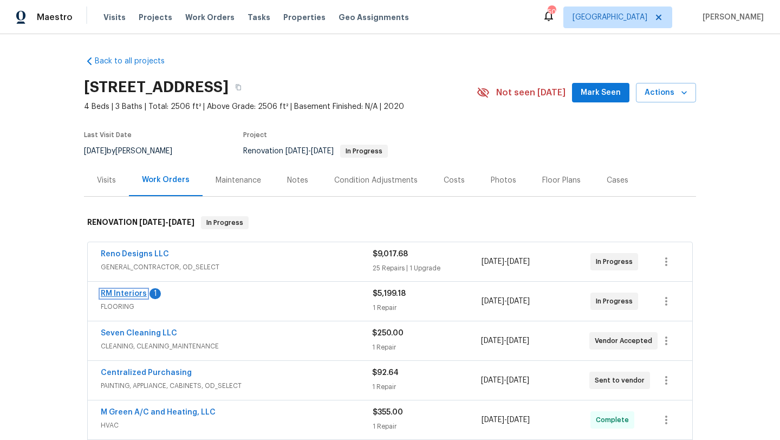
click at [142, 293] on link "RM Interiors" at bounding box center [124, 294] width 46 height 8
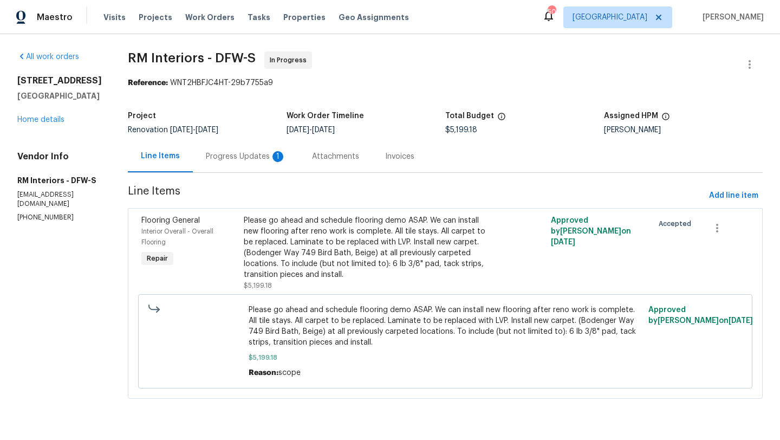
click at [245, 158] on div "Progress Updates 1" at bounding box center [246, 156] width 80 height 11
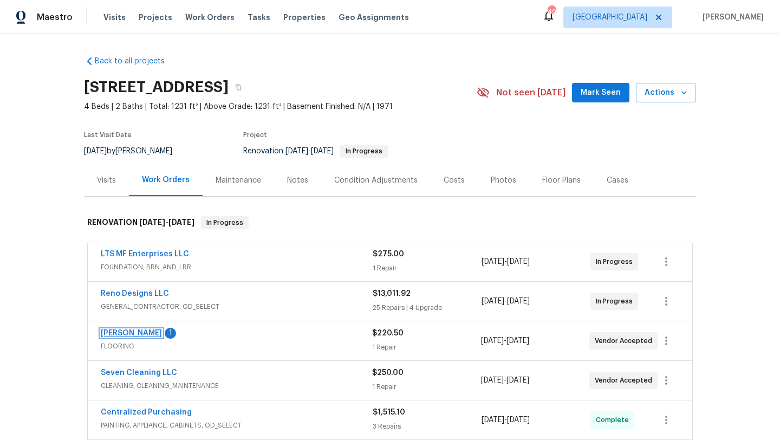
click at [140, 331] on link "[PERSON_NAME]" at bounding box center [131, 333] width 61 height 8
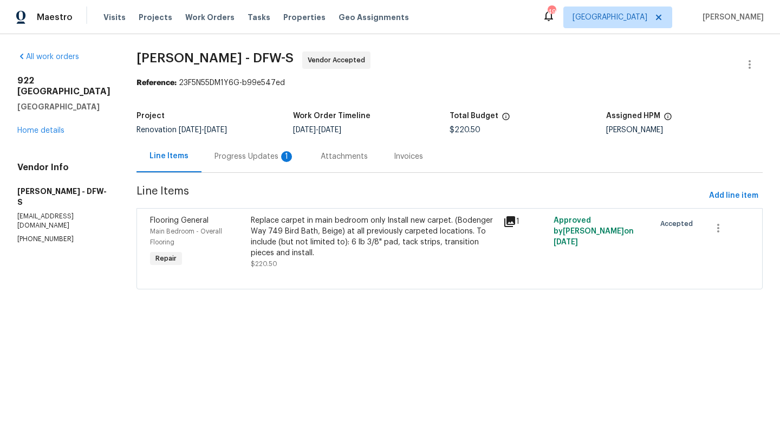
click at [269, 158] on div "Progress Updates 1" at bounding box center [254, 156] width 80 height 11
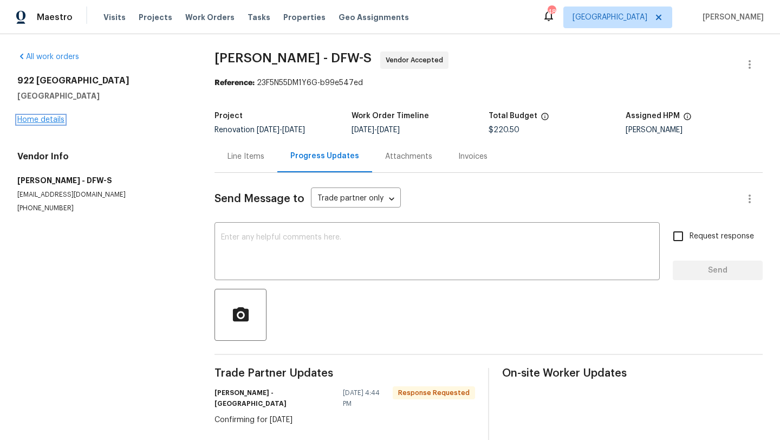
click at [50, 119] on link "Home details" at bounding box center [40, 120] width 47 height 8
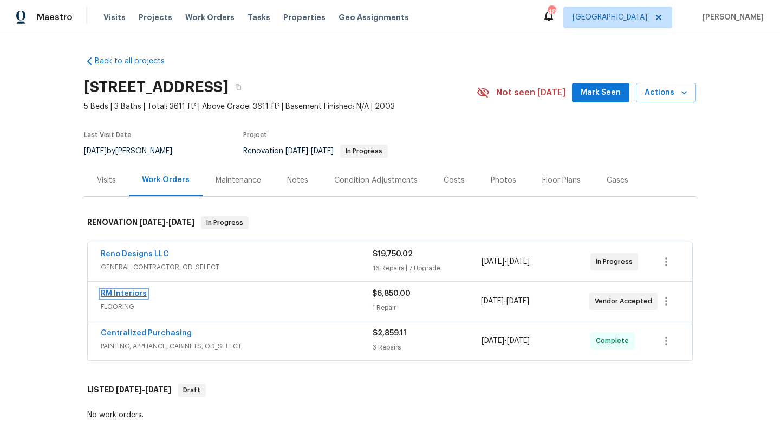
click at [135, 292] on link "RM Interiors" at bounding box center [124, 294] width 46 height 8
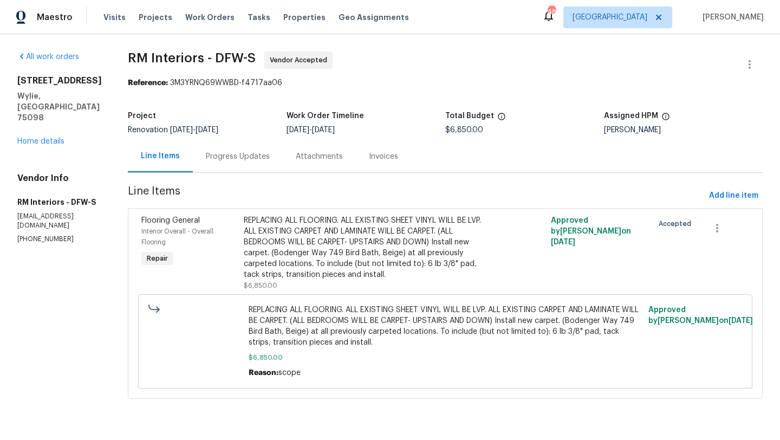
click at [232, 156] on div "Progress Updates" at bounding box center [238, 156] width 64 height 11
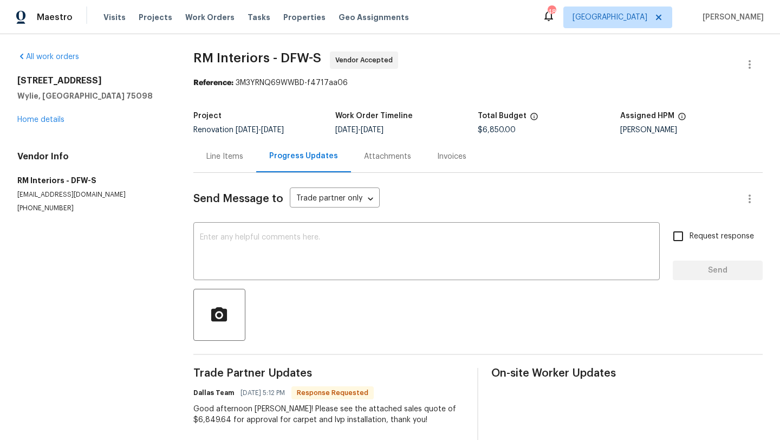
click at [53, 124] on div "[STREET_ADDRESS][PERSON_NAME] Home details" at bounding box center [92, 100] width 150 height 50
click at [51, 116] on link "Home details" at bounding box center [40, 120] width 47 height 8
